Goal: Book appointment/travel/reservation

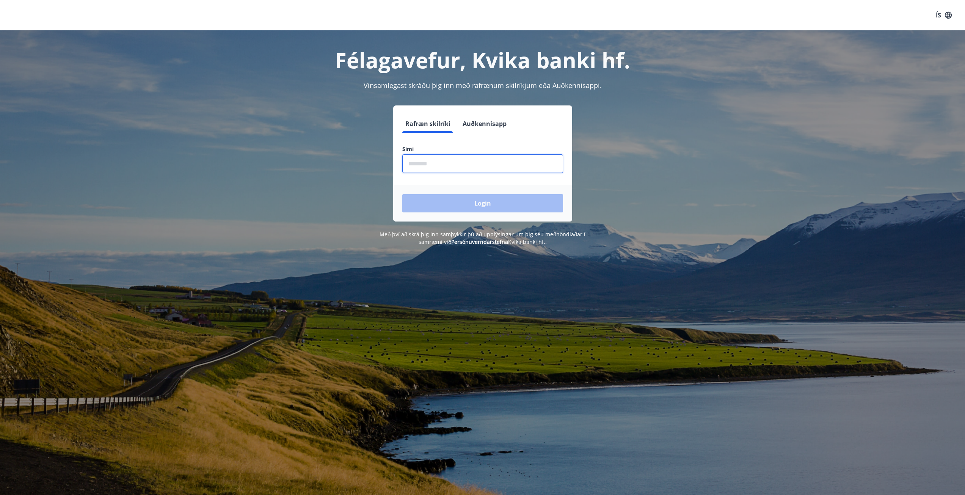
click at [449, 163] on input "phone" at bounding box center [482, 163] width 161 height 19
type input "********"
click at [473, 203] on button "Login" at bounding box center [482, 203] width 161 height 18
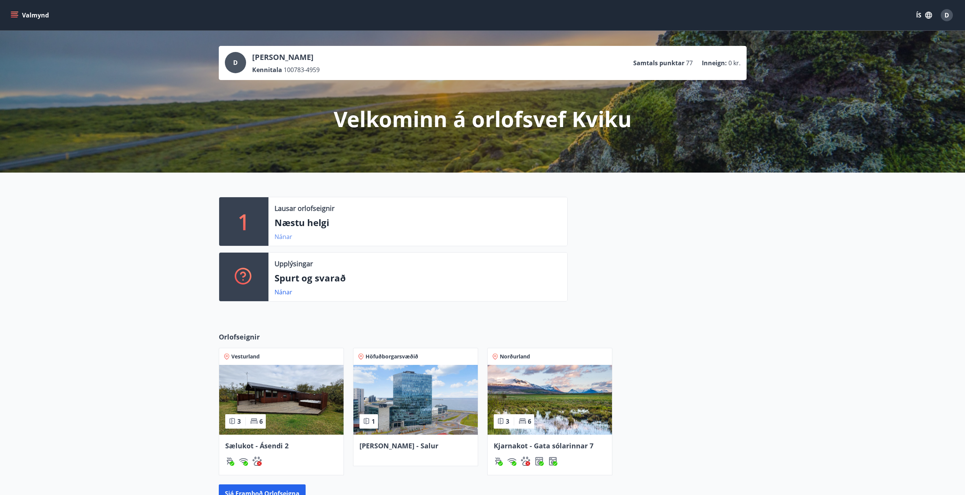
click at [284, 235] on link "Nánar" at bounding box center [284, 237] width 18 height 8
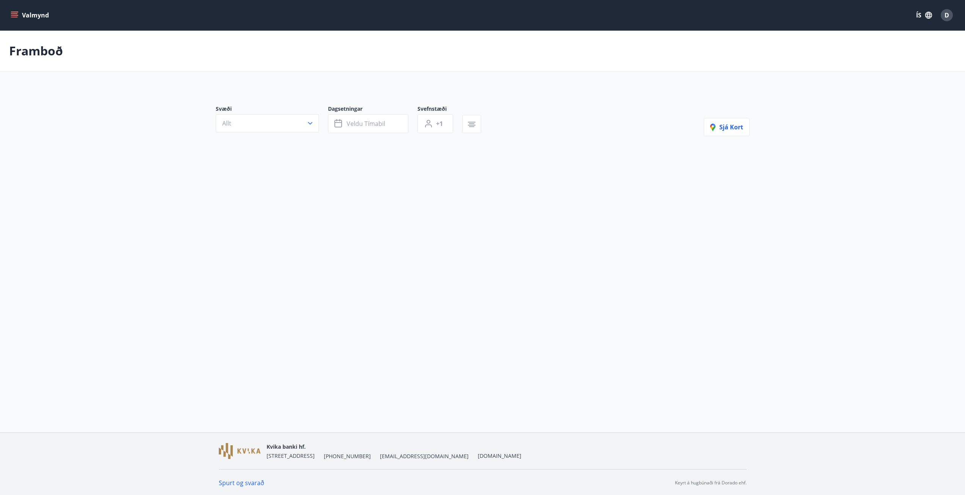
type input "*"
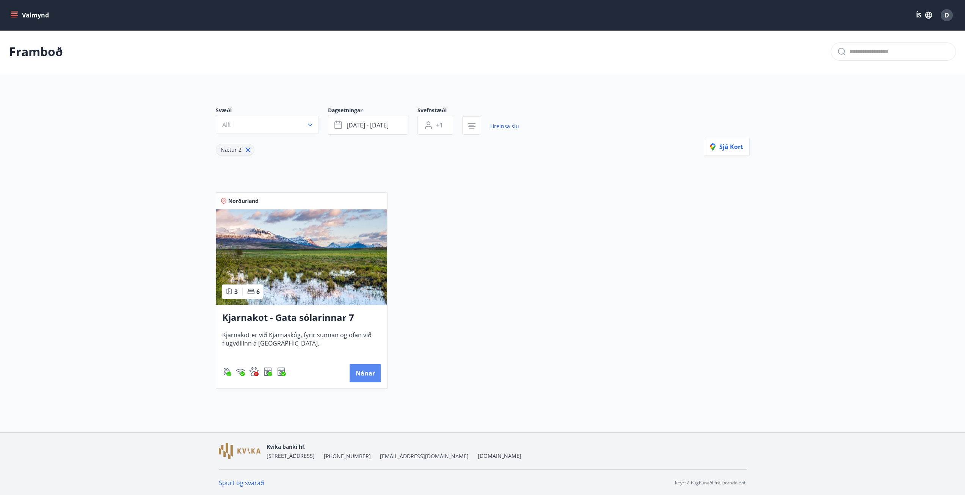
click at [374, 371] on button "Nánar" at bounding box center [365, 373] width 31 height 18
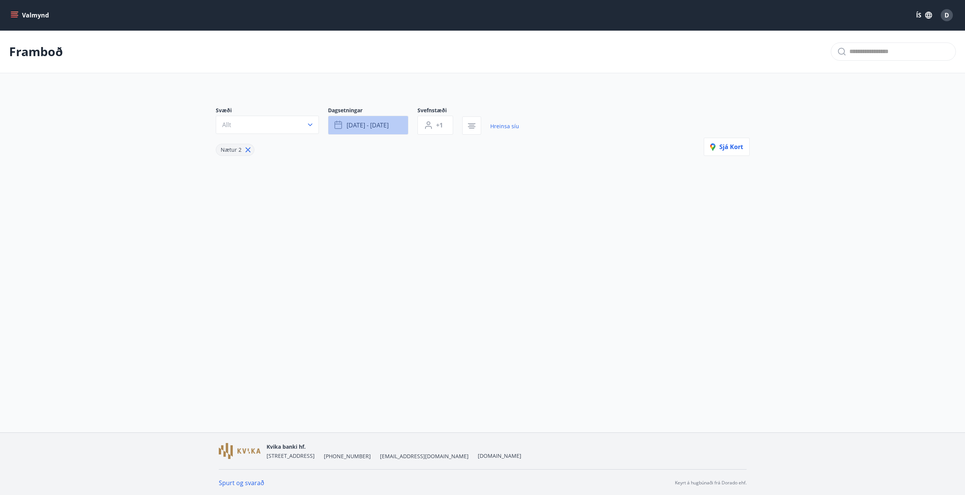
click at [380, 126] on span "[DATE] - [DATE]" at bounding box center [368, 125] width 42 height 8
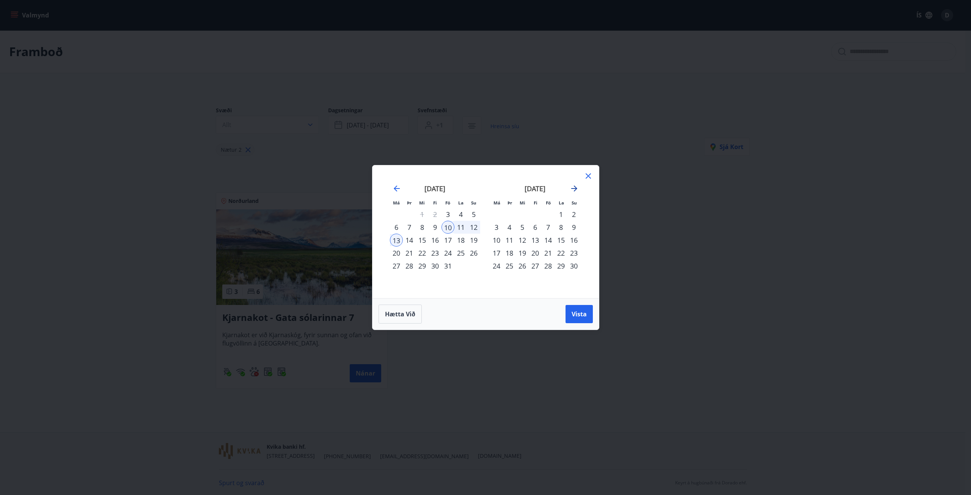
click at [578, 187] on icon "Move forward to switch to the next month." at bounding box center [574, 188] width 9 height 9
click at [579, 187] on icon "Move forward to switch to the next month." at bounding box center [574, 188] width 9 height 9
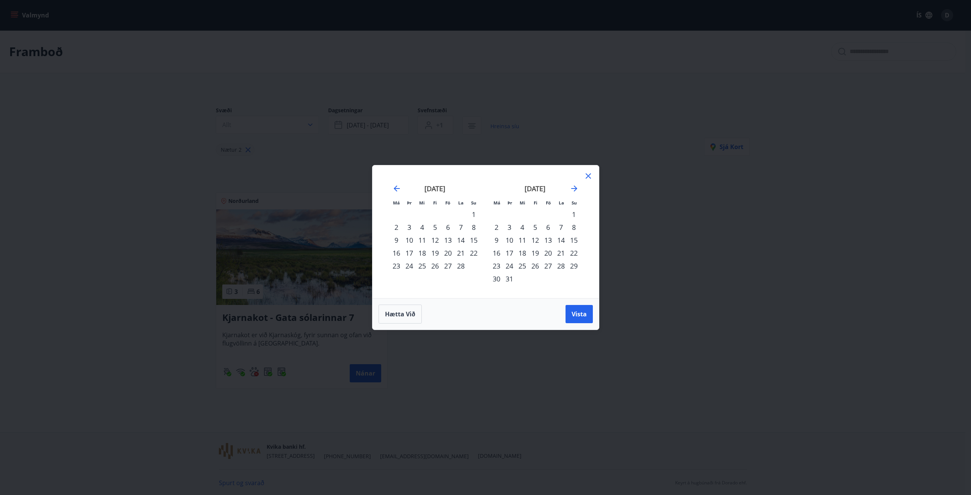
click at [549, 255] on div "20" at bounding box center [548, 253] width 13 height 13
click at [575, 250] on div "22" at bounding box center [574, 253] width 13 height 13
click at [575, 316] on span "Vista" at bounding box center [579, 314] width 15 height 8
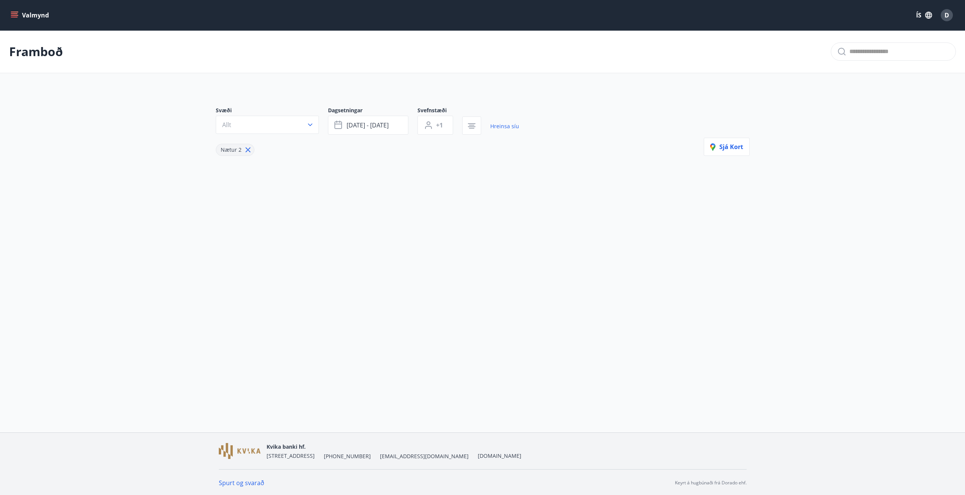
click at [247, 147] on icon at bounding box center [248, 150] width 8 height 8
type input "*"
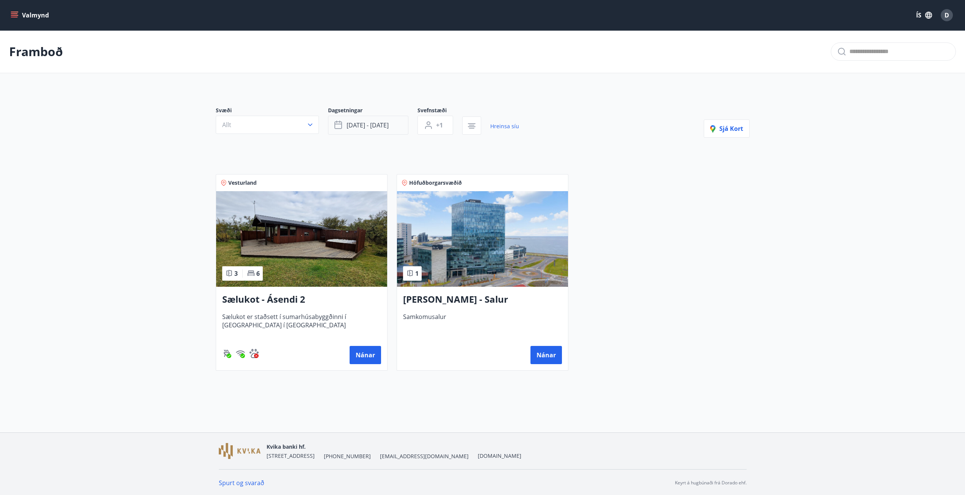
click at [363, 126] on span "[DATE] - [DATE]" at bounding box center [368, 125] width 42 height 8
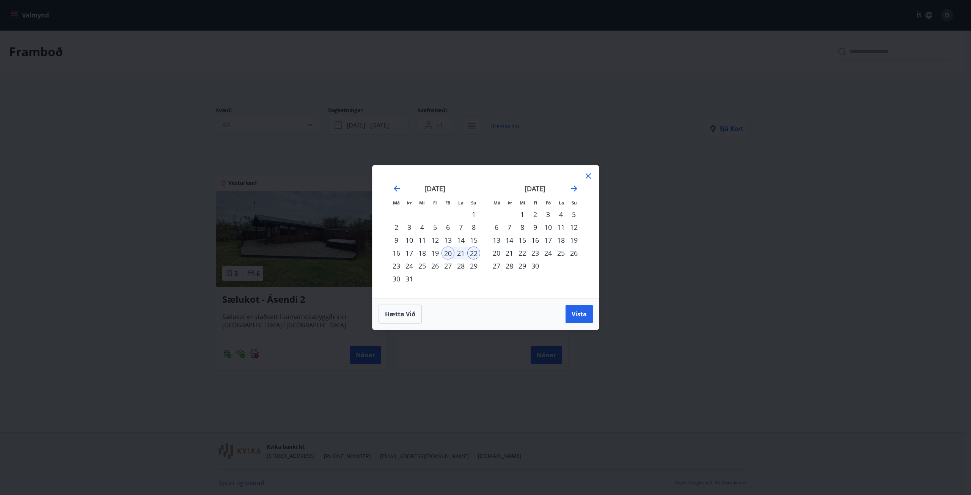
click at [448, 233] on div "6" at bounding box center [448, 227] width 13 height 13
click at [587, 175] on icon at bounding box center [588, 175] width 5 height 5
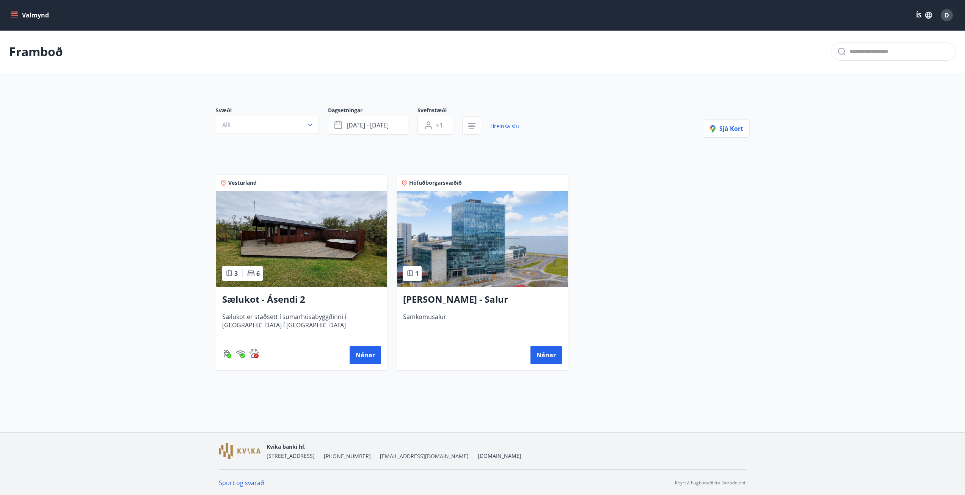
click at [42, 58] on p "Framboð" at bounding box center [36, 51] width 54 height 17
click at [436, 302] on h3 "[PERSON_NAME] - Salur" at bounding box center [482, 300] width 159 height 14
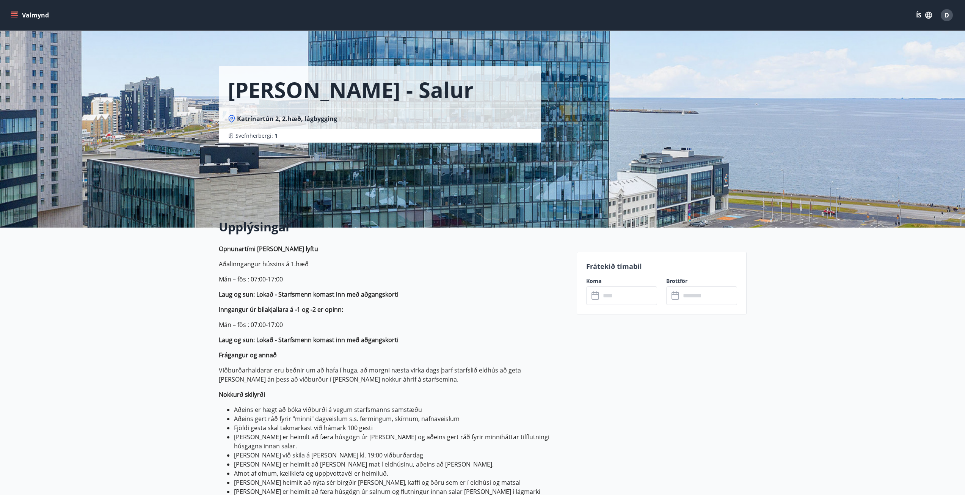
click at [605, 298] on input "text" at bounding box center [629, 295] width 57 height 19
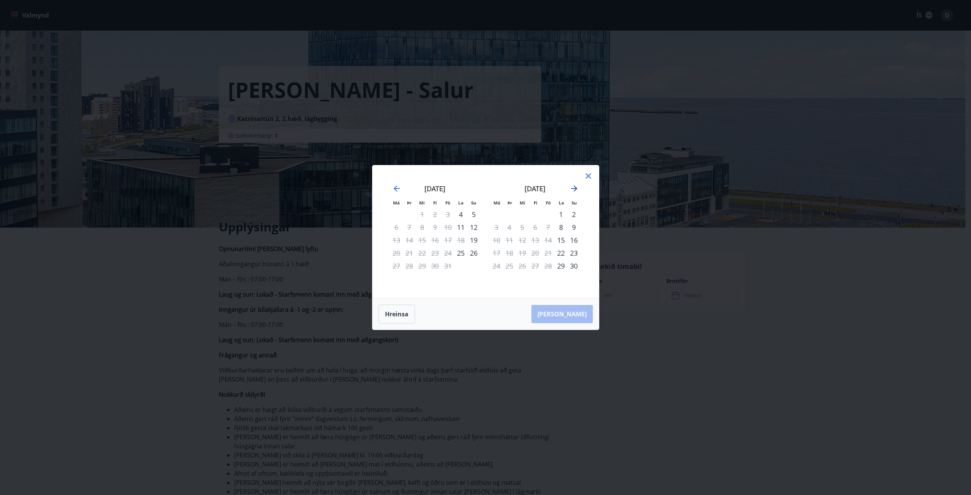
click at [576, 190] on icon "Move forward to switch to the next month." at bounding box center [574, 188] width 9 height 9
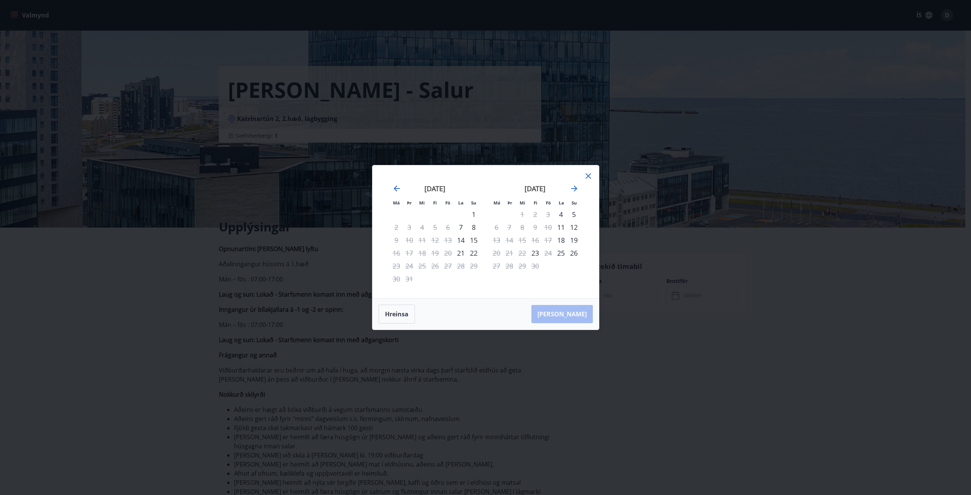
click at [231, 373] on div "Má Þr Mi Fi Fö La Su Má Þr Mi Fi Fö La [DEMOGRAPHIC_DATA] [DATE] 1 2 3 4 5 6 7 …" at bounding box center [485, 247] width 971 height 495
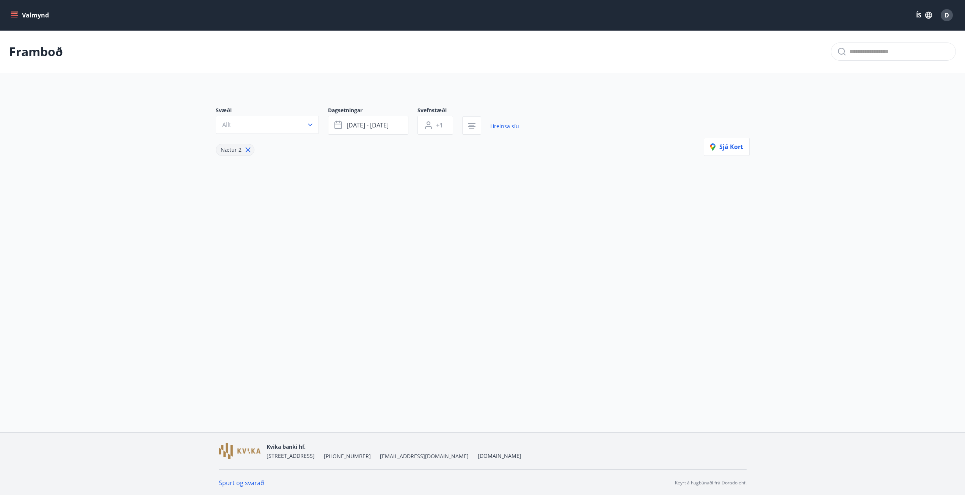
click at [247, 149] on icon at bounding box center [247, 150] width 5 height 5
click at [389, 125] on span "[DATE] - [DATE]" at bounding box center [368, 125] width 42 height 8
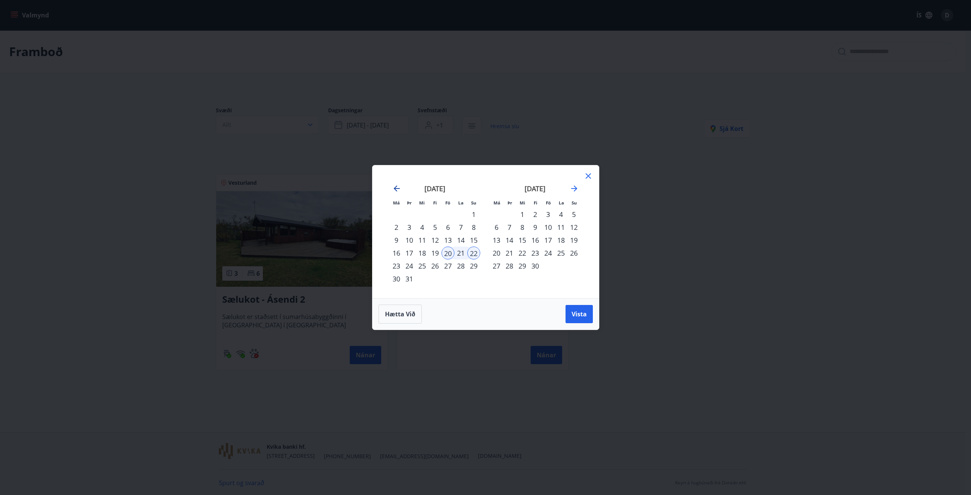
click at [395, 186] on icon "Move backward to switch to the previous month." at bounding box center [396, 188] width 9 height 9
drag, startPoint x: 403, startPoint y: 231, endPoint x: 503, endPoint y: 283, distance: 112.3
click at [503, 283] on div "[DATE] 1 2 3 4 5 6 7 8 9 10 11 12 13 14 15 16 17 18 19 20 21 22 23 24 25 26 27 …" at bounding box center [586, 236] width 402 height 124
drag, startPoint x: 589, startPoint y: 176, endPoint x: 573, endPoint y: 172, distance: 16.3
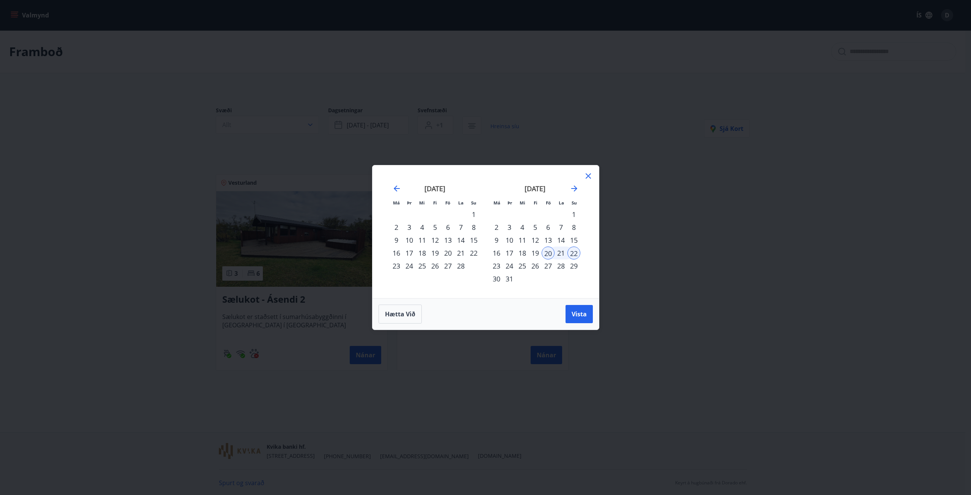
click at [589, 175] on icon at bounding box center [588, 175] width 5 height 5
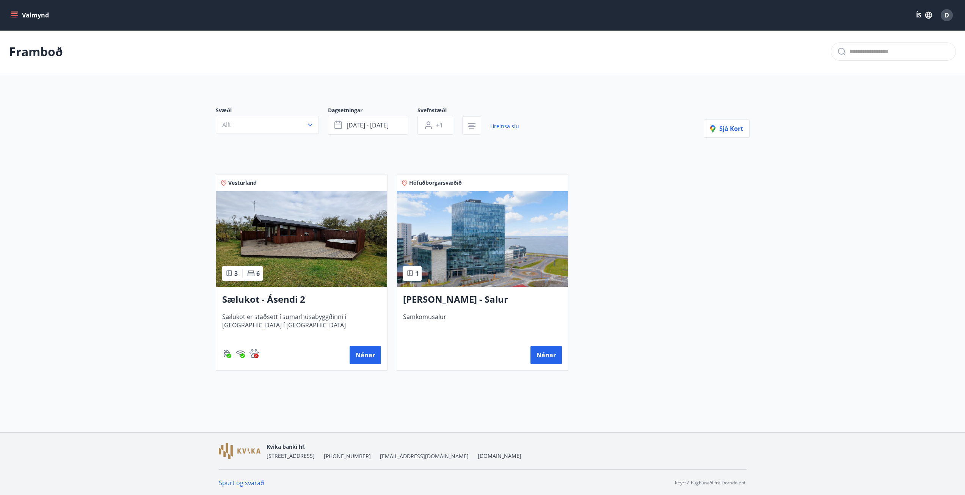
type input "*"
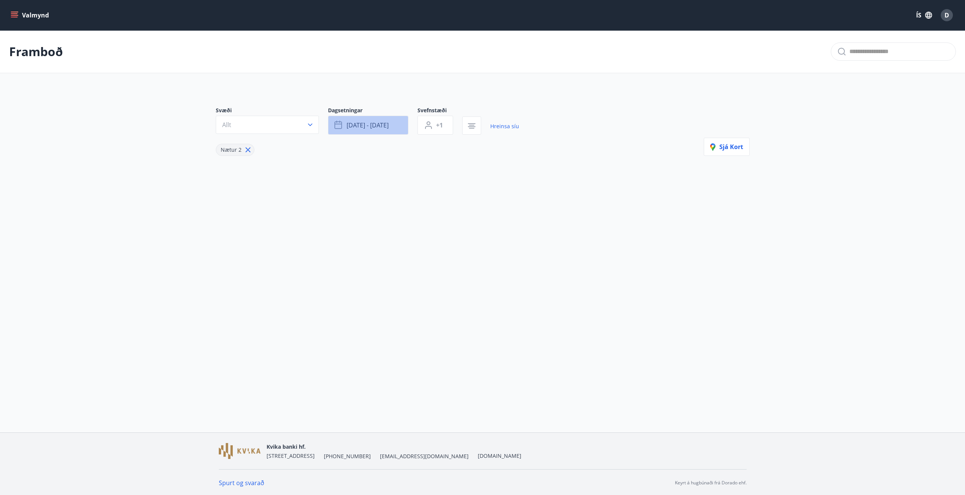
click at [348, 123] on span "[DATE] - [DATE]" at bounding box center [368, 125] width 42 height 8
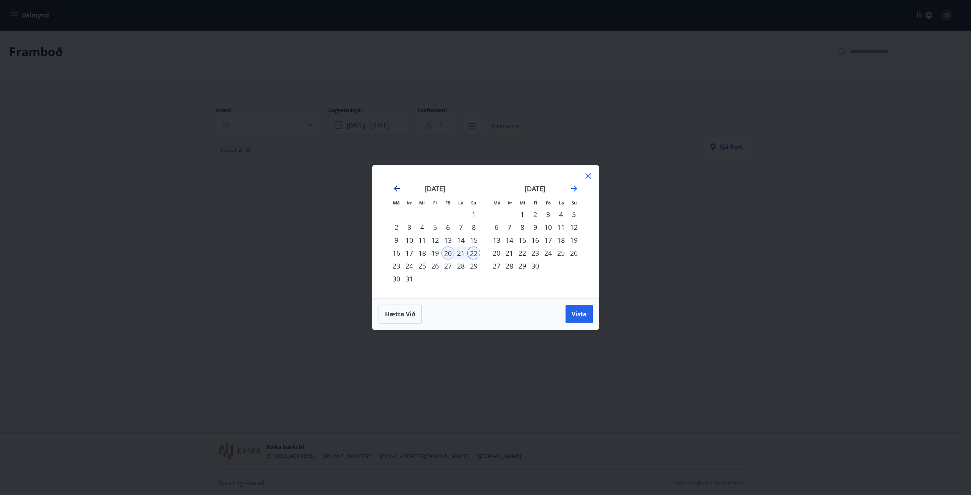
click at [394, 190] on icon "Move backward to switch to the previous month." at bounding box center [396, 188] width 9 height 9
click at [394, 187] on icon "Move backward to switch to the previous month." at bounding box center [396, 188] width 9 height 9
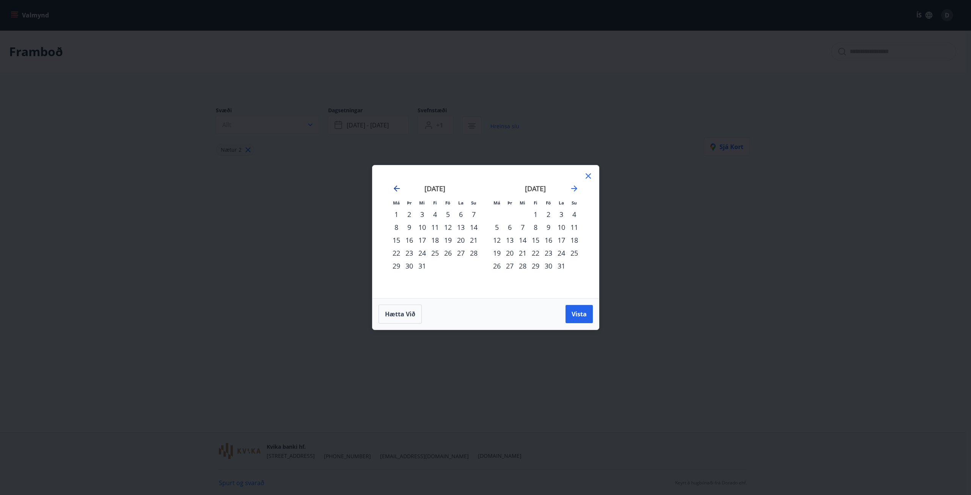
click at [394, 187] on icon "Move backward to switch to the previous month." at bounding box center [396, 188] width 9 height 9
click at [449, 228] on div "10" at bounding box center [448, 227] width 13 height 13
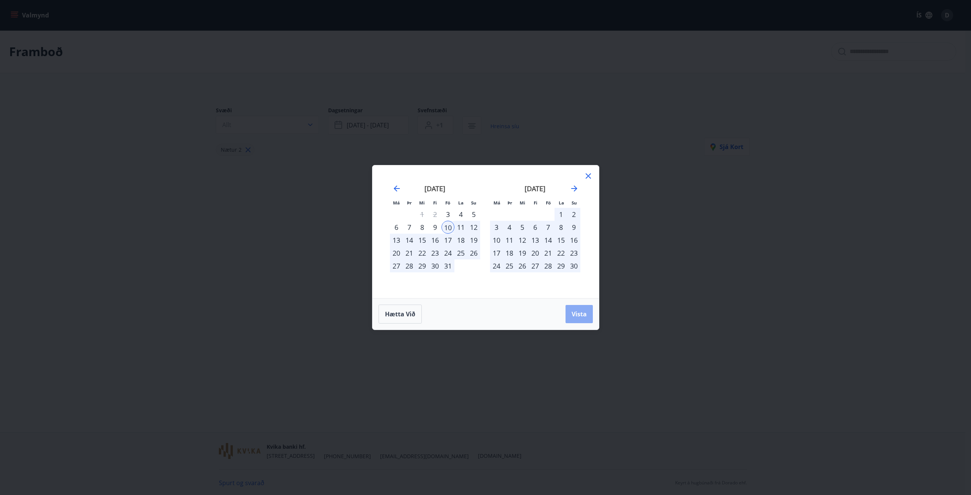
click at [583, 318] on span "Vista" at bounding box center [579, 314] width 15 height 8
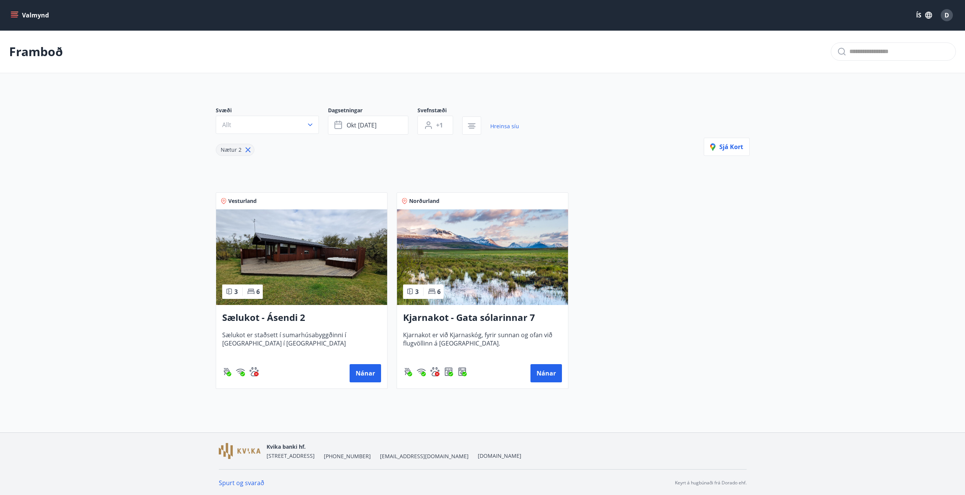
click at [444, 313] on h3 "Kjarnakot - Gata sólarinnar 7" at bounding box center [482, 318] width 159 height 14
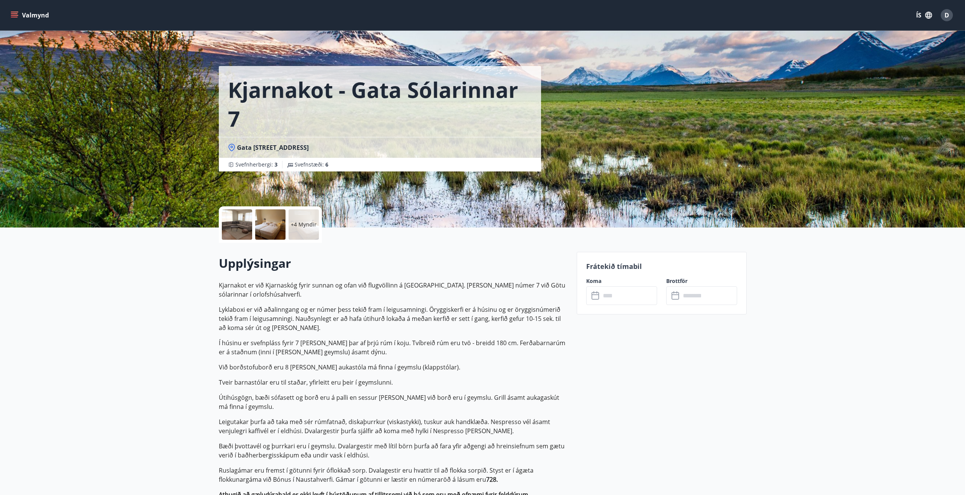
click at [621, 294] on input "text" at bounding box center [629, 295] width 57 height 19
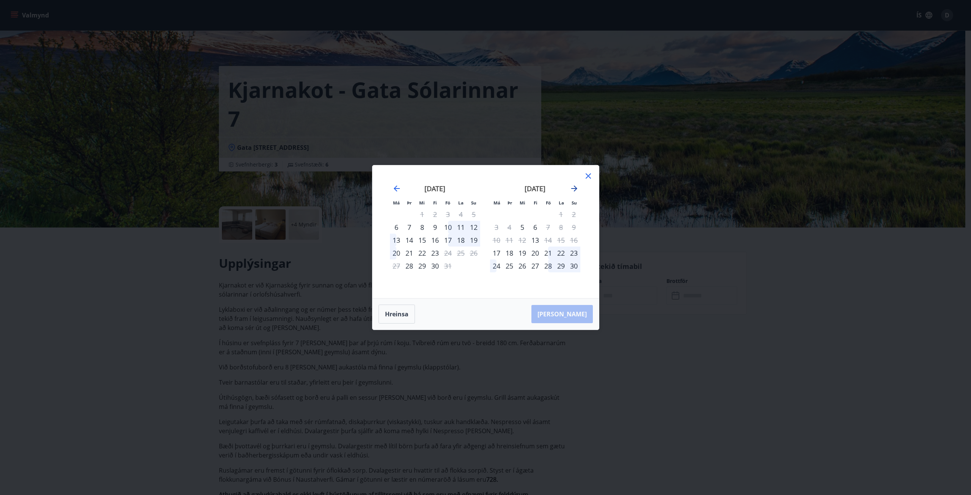
click at [574, 189] on icon "Move forward to switch to the next month." at bounding box center [574, 189] width 6 height 6
click at [575, 189] on icon "Move forward to switch to the next month." at bounding box center [574, 189] width 6 height 6
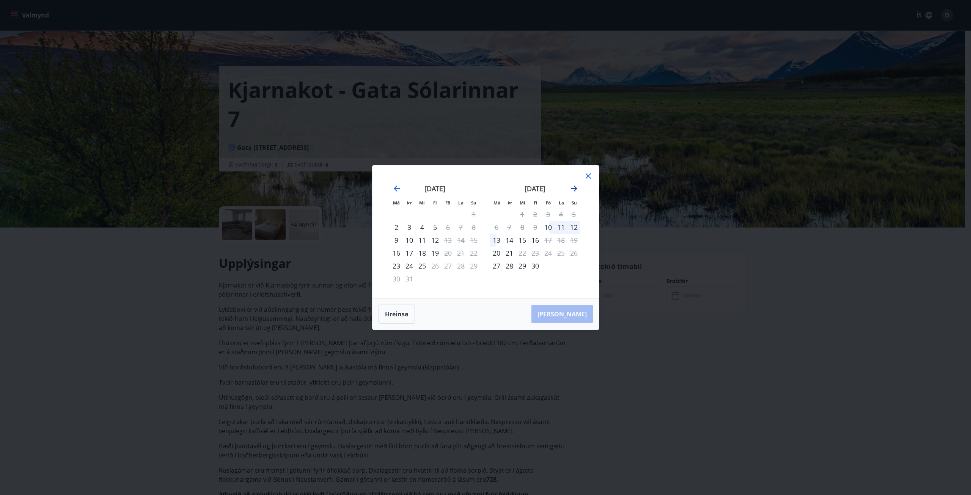
click at [575, 187] on icon "Move forward to switch to the next month." at bounding box center [574, 189] width 6 height 6
click at [574, 188] on icon "Move forward to switch to the next month." at bounding box center [574, 189] width 6 height 6
click at [588, 176] on icon at bounding box center [588, 175] width 5 height 5
